Goal: Transaction & Acquisition: Purchase product/service

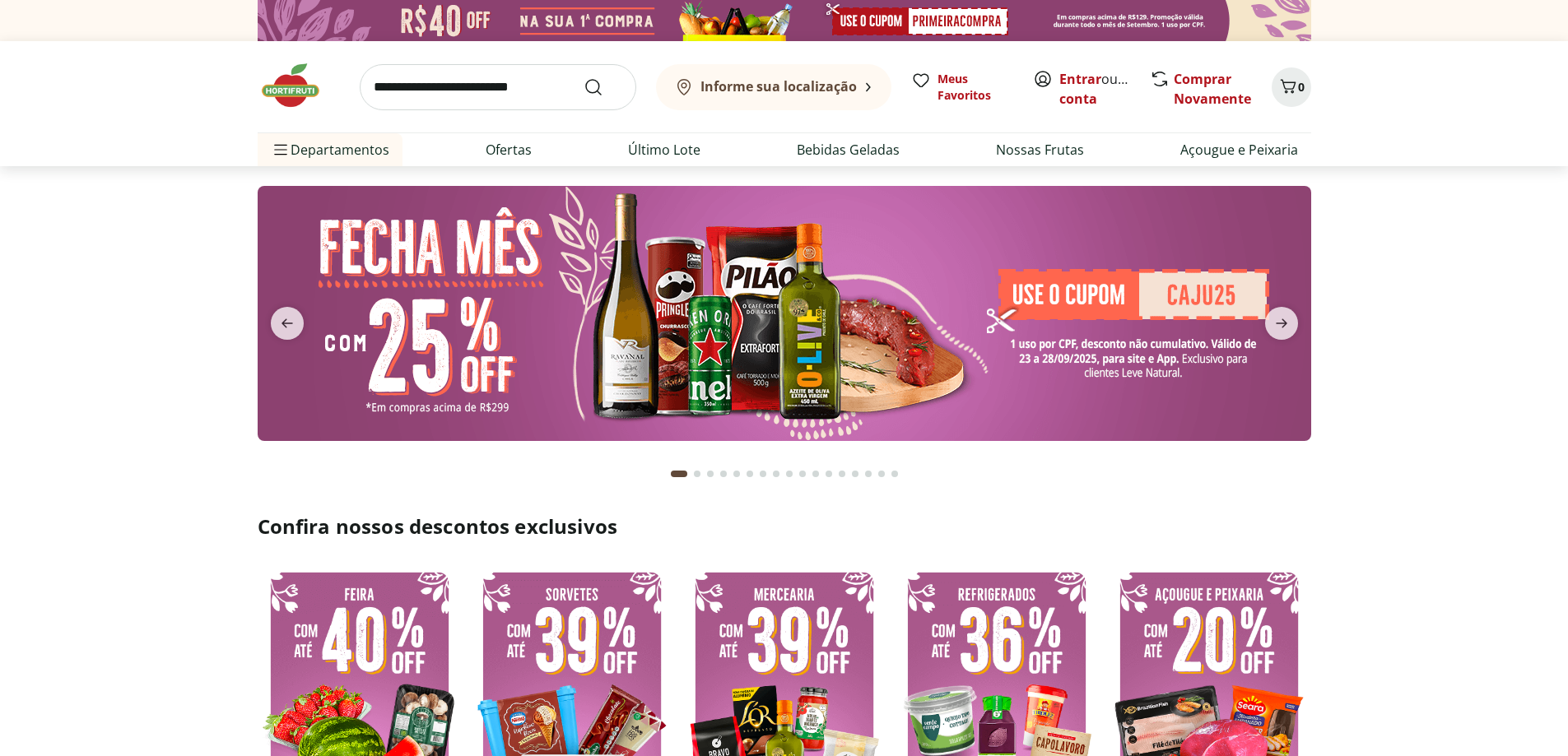
click at [922, 340] on img at bounding box center [784, 313] width 1053 height 255
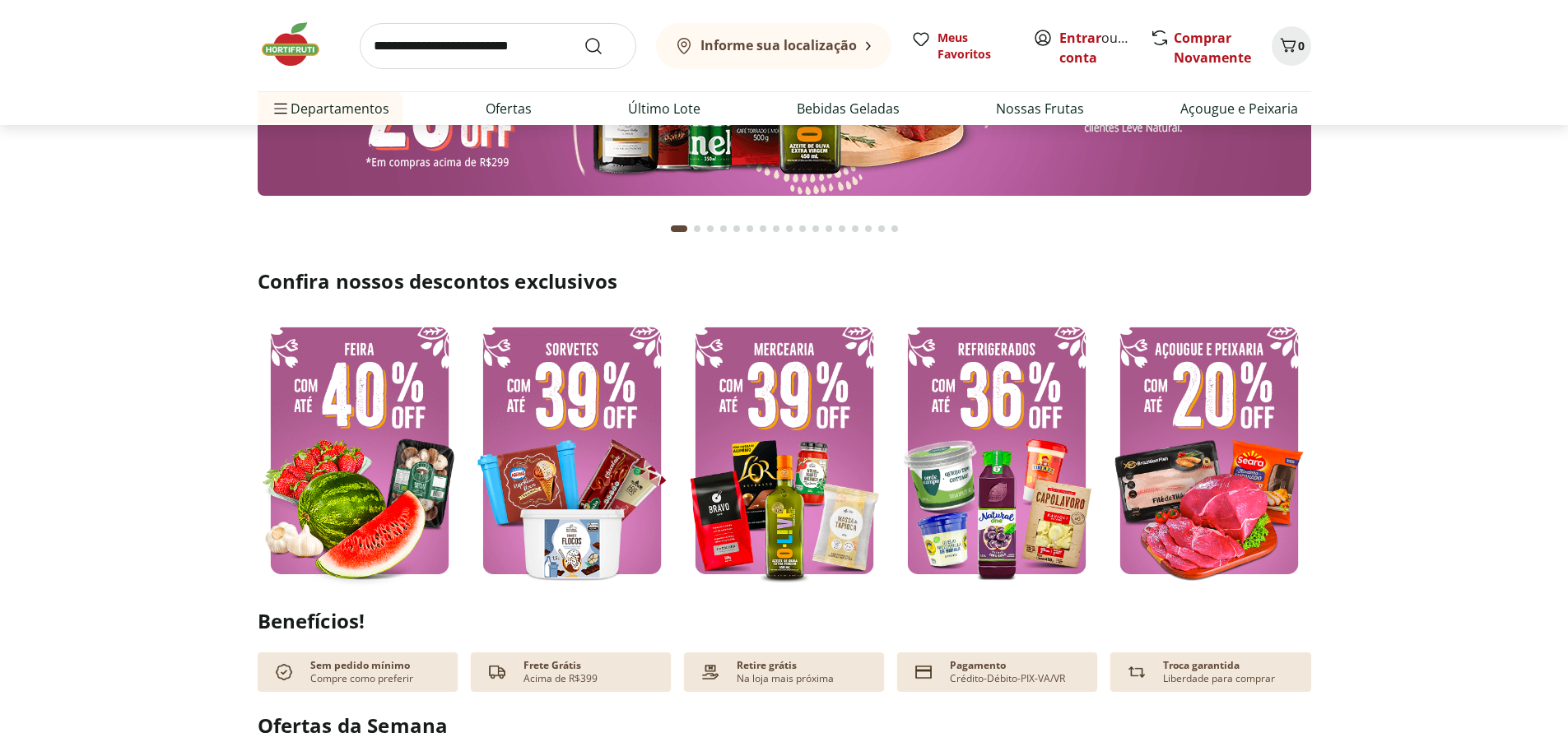
scroll to position [246, 0]
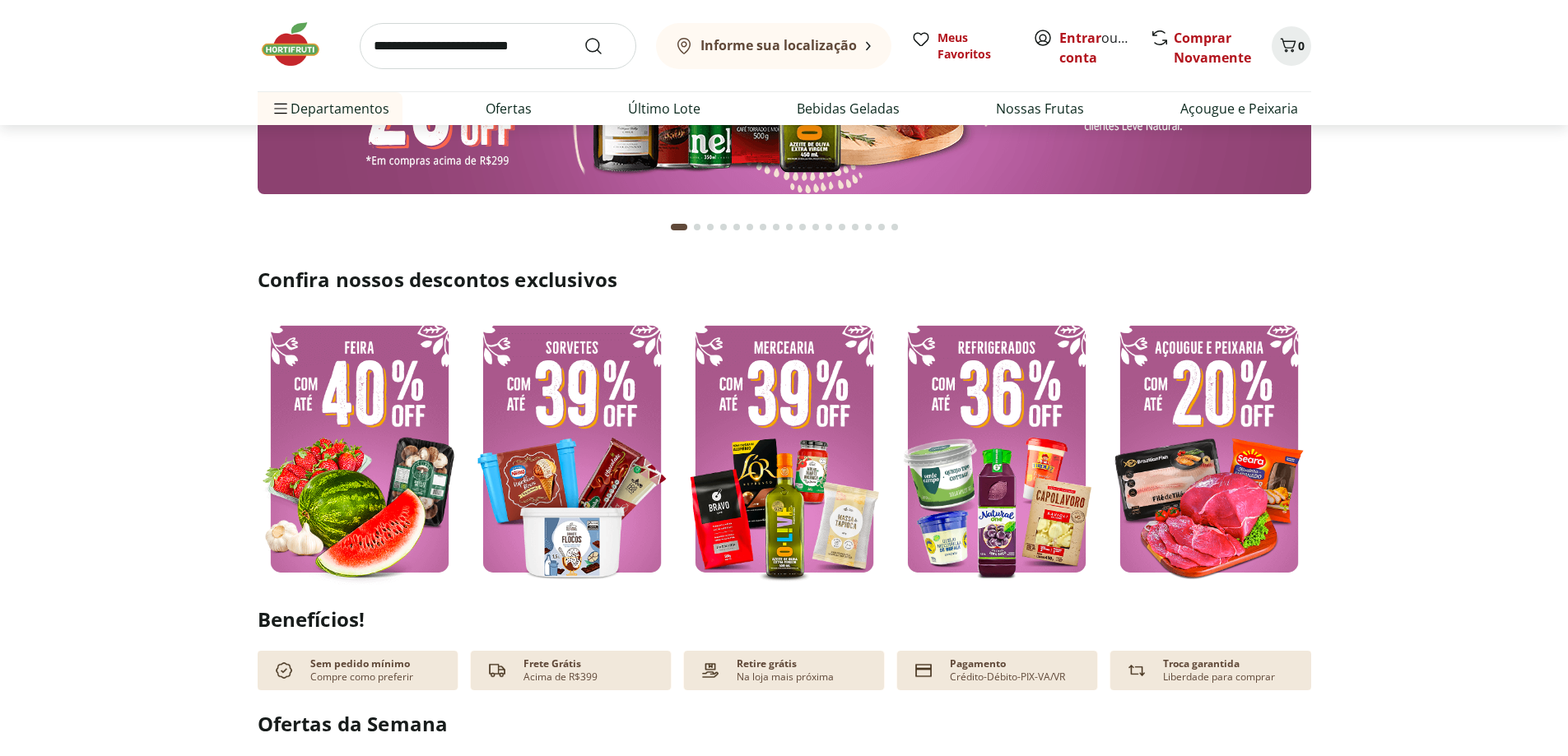
click at [1169, 425] on img at bounding box center [1209, 449] width 204 height 272
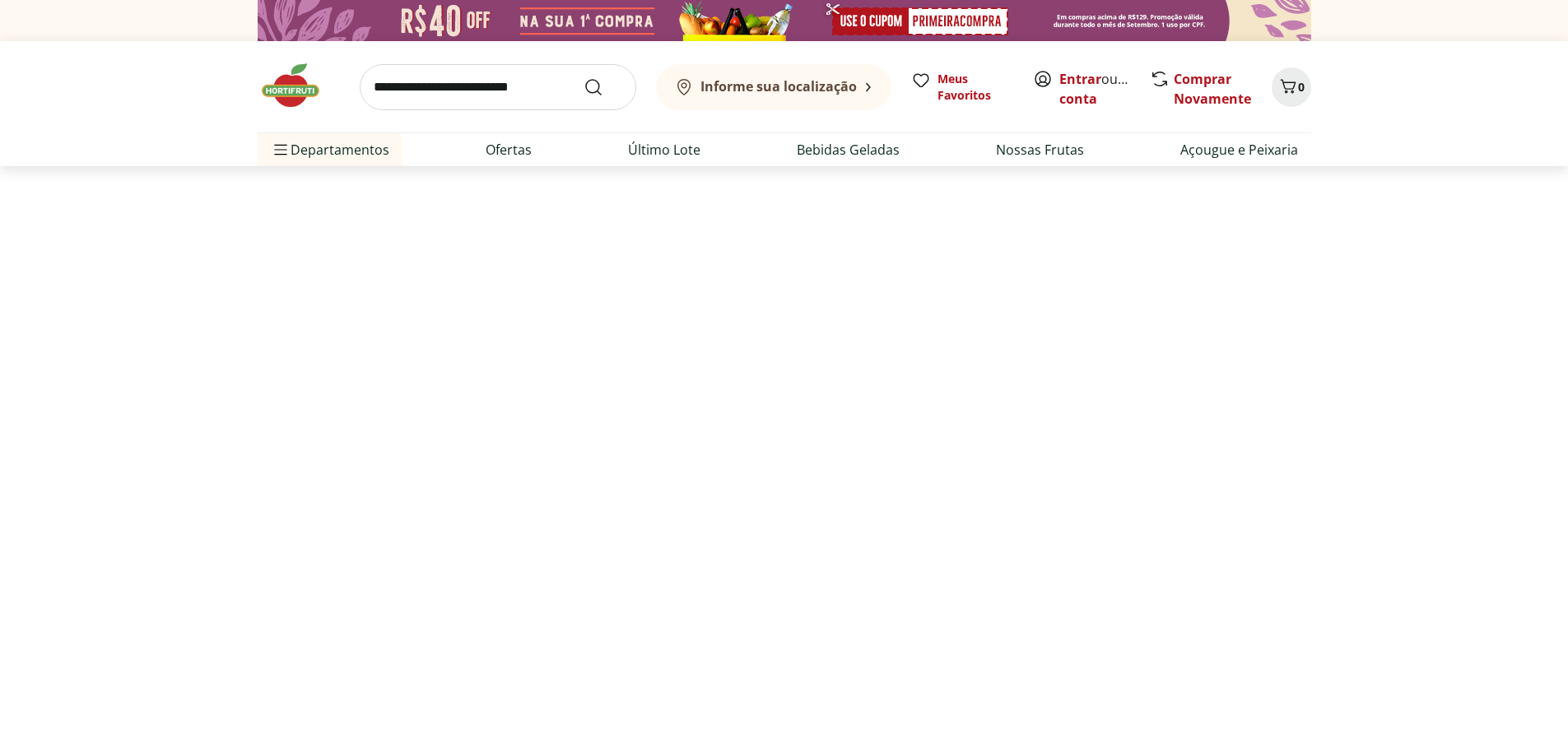
select select "**********"
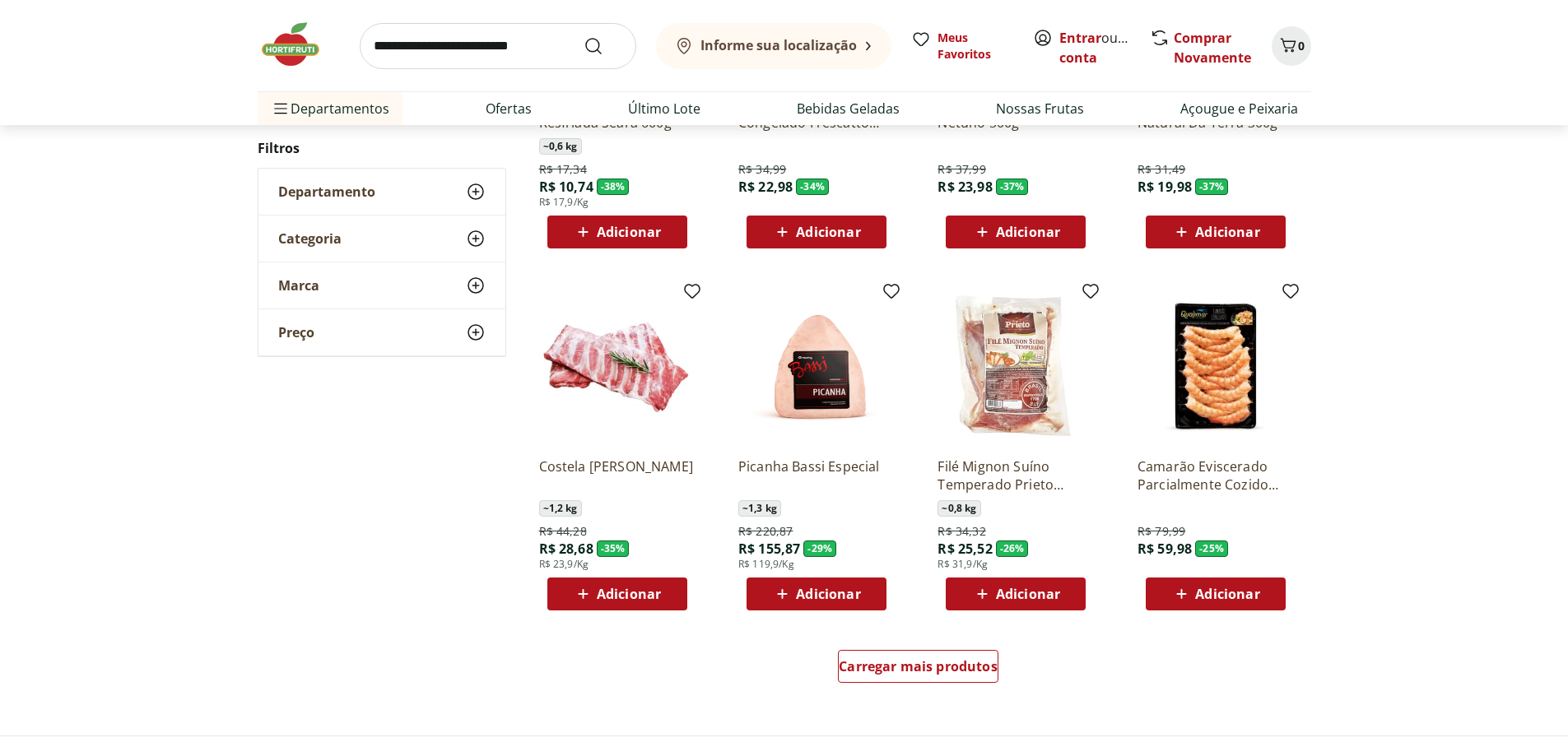
scroll to position [740, 0]
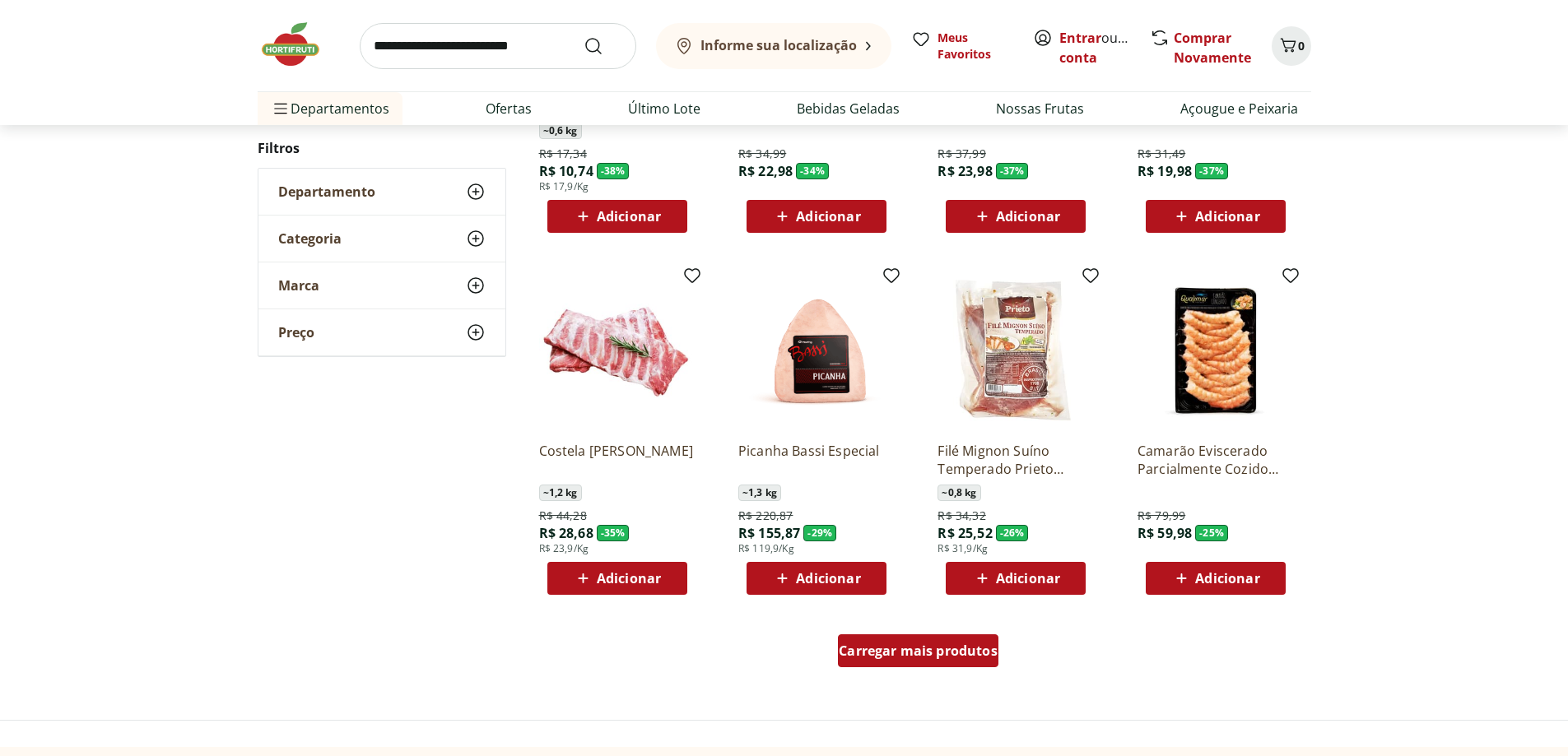
click at [931, 644] on span "Carregar mais produtos" at bounding box center [918, 651] width 159 height 13
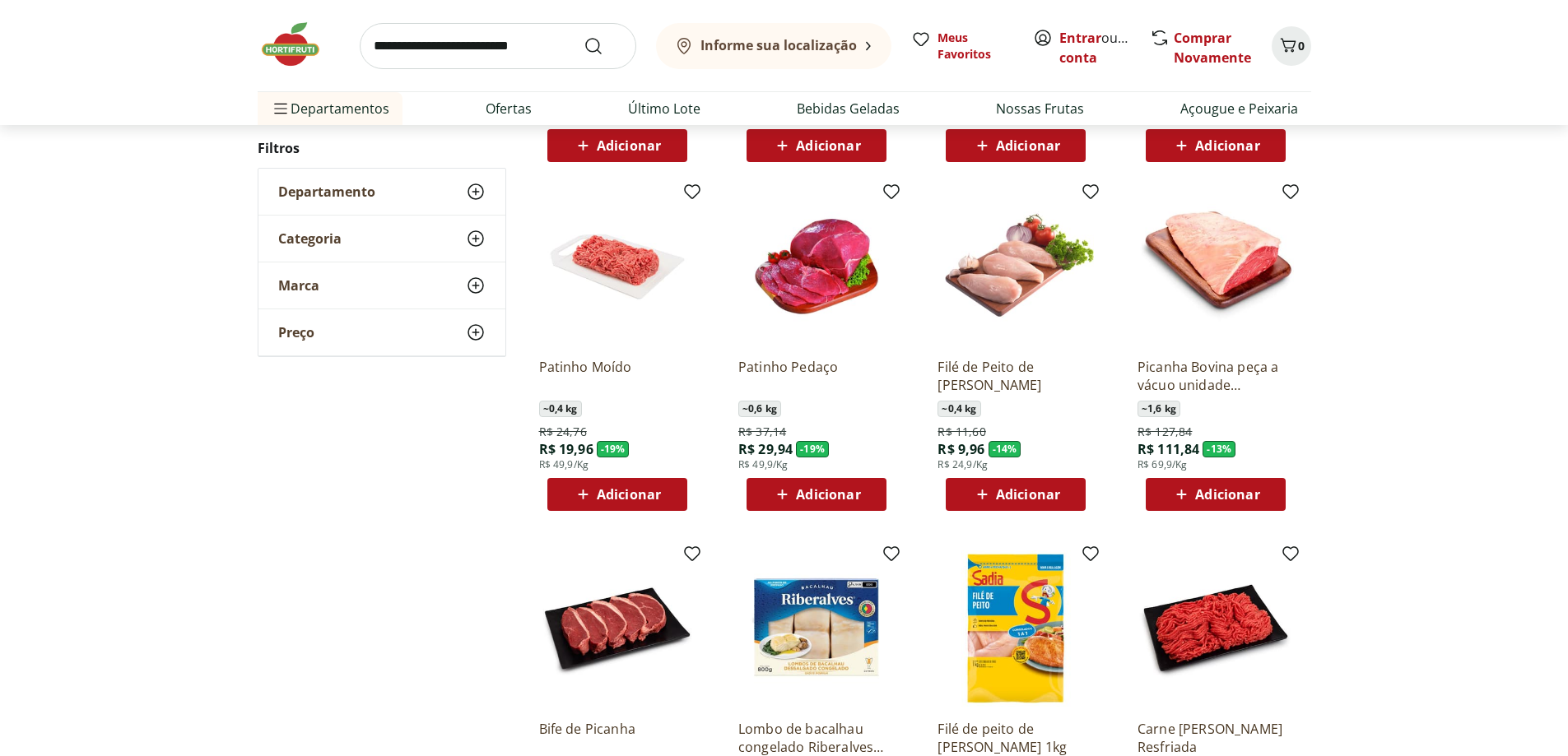
scroll to position [1317, 0]
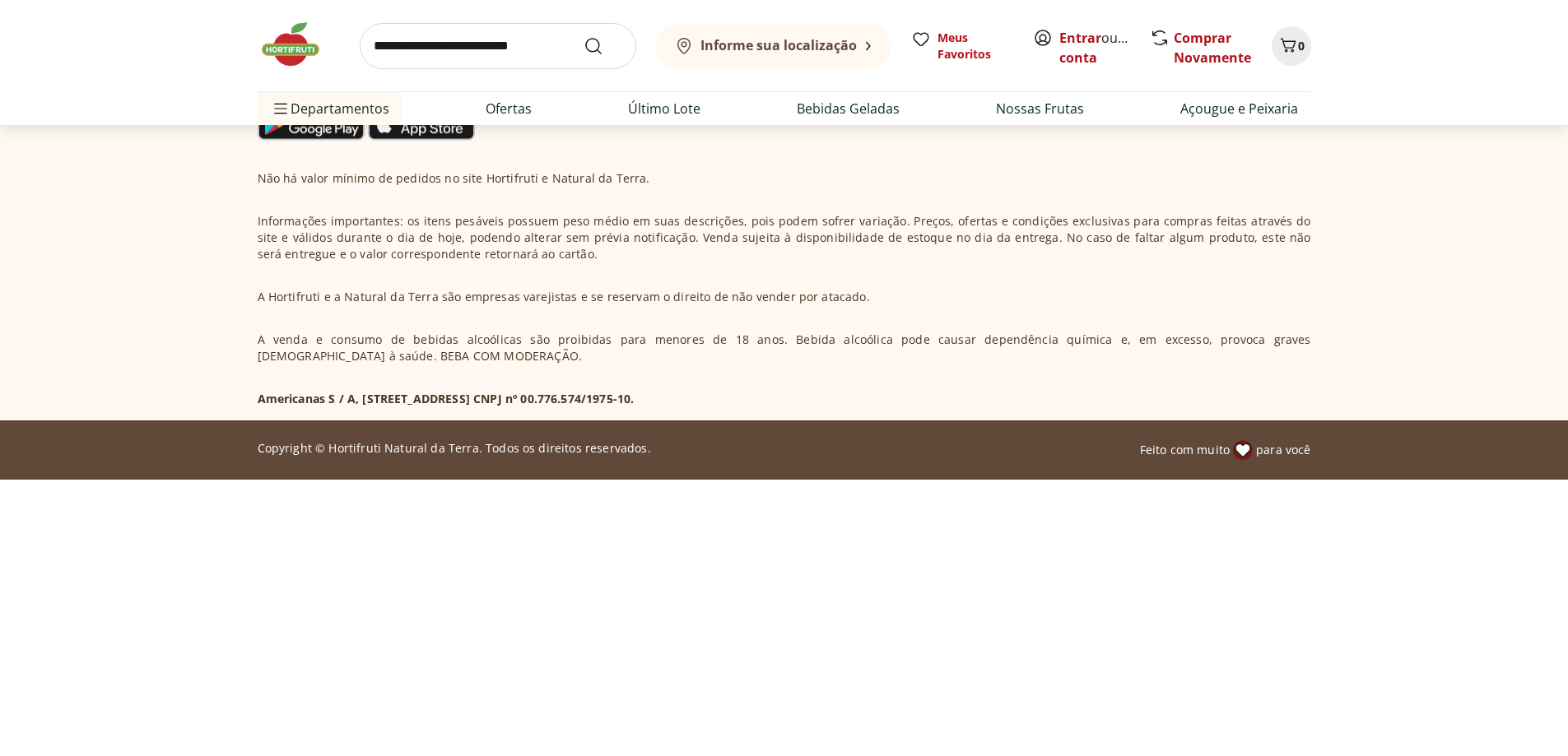
scroll to position [740, 0]
